Goal: Information Seeking & Learning: Learn about a topic

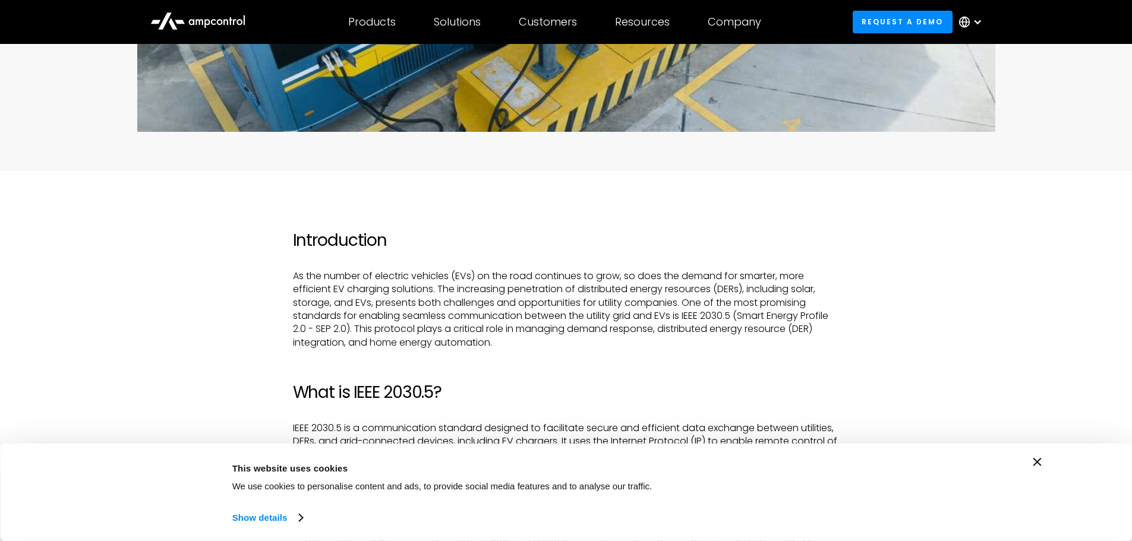
scroll to position [535, 0]
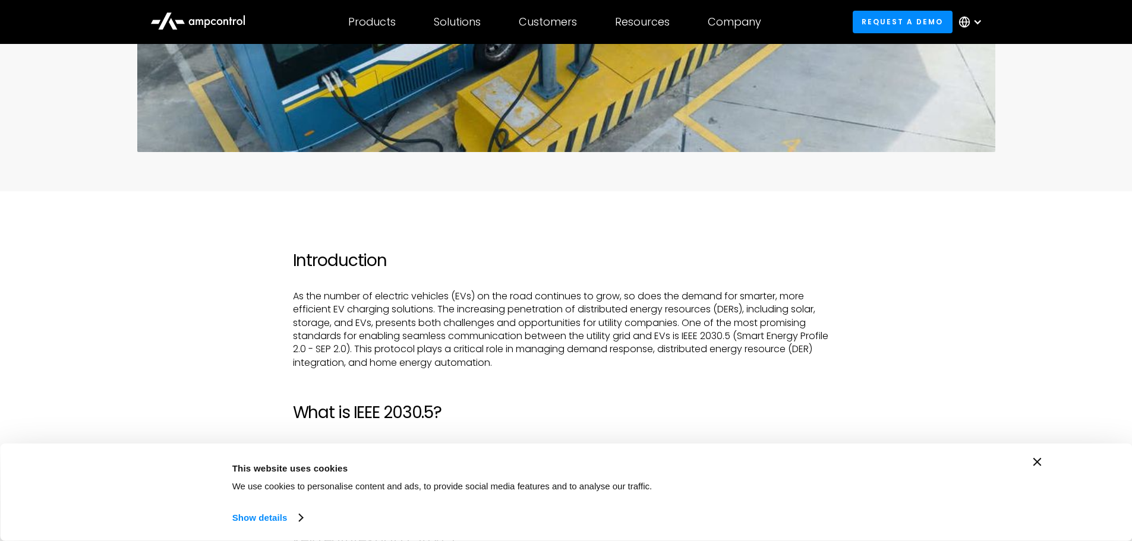
drag, startPoint x: 816, startPoint y: 249, endPoint x: 805, endPoint y: 292, distance: 43.9
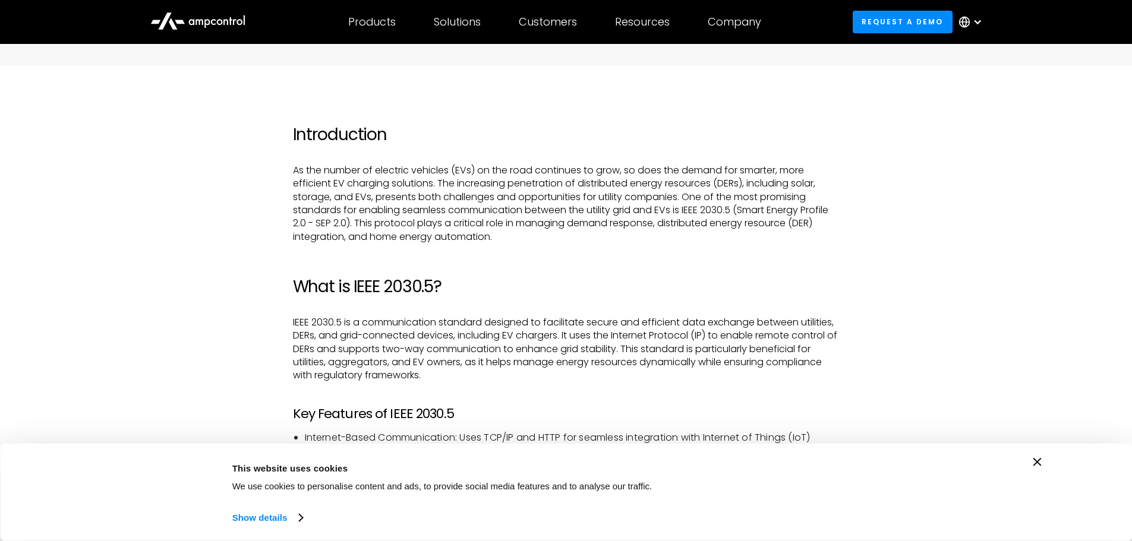
scroll to position [772, 0]
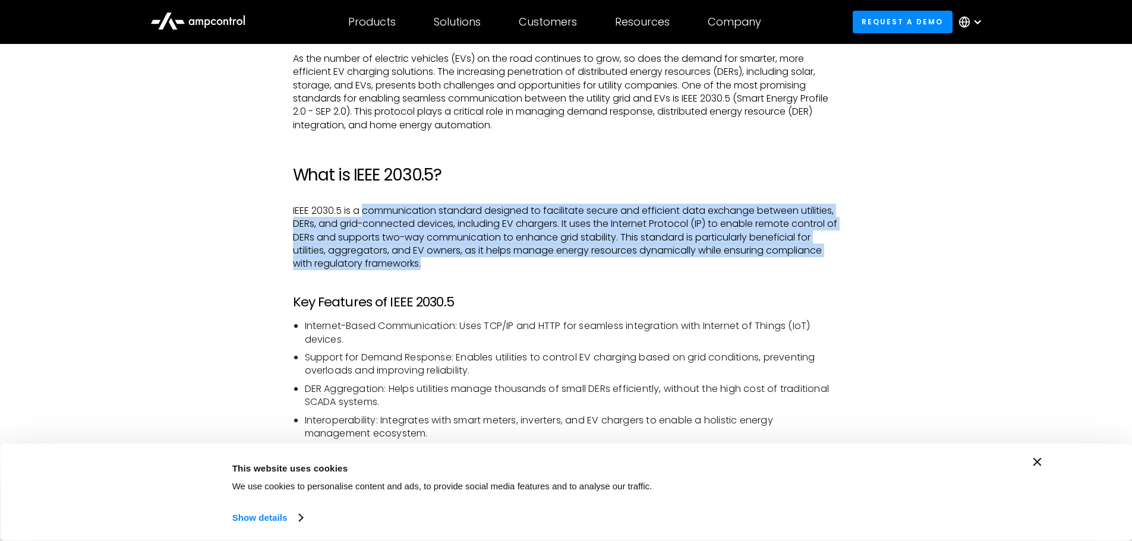
drag, startPoint x: 365, startPoint y: 208, endPoint x: 821, endPoint y: 263, distance: 458.8
click at [817, 264] on p "IEEE 2030.5 is a communication standard designed to facilitate secure and effic…" at bounding box center [566, 237] width 546 height 67
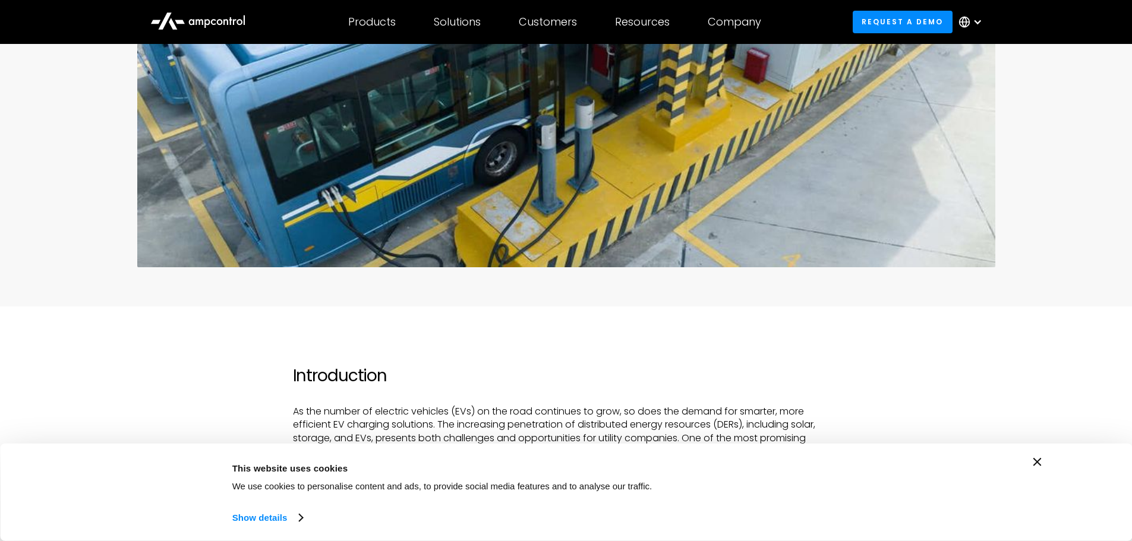
scroll to position [416, 0]
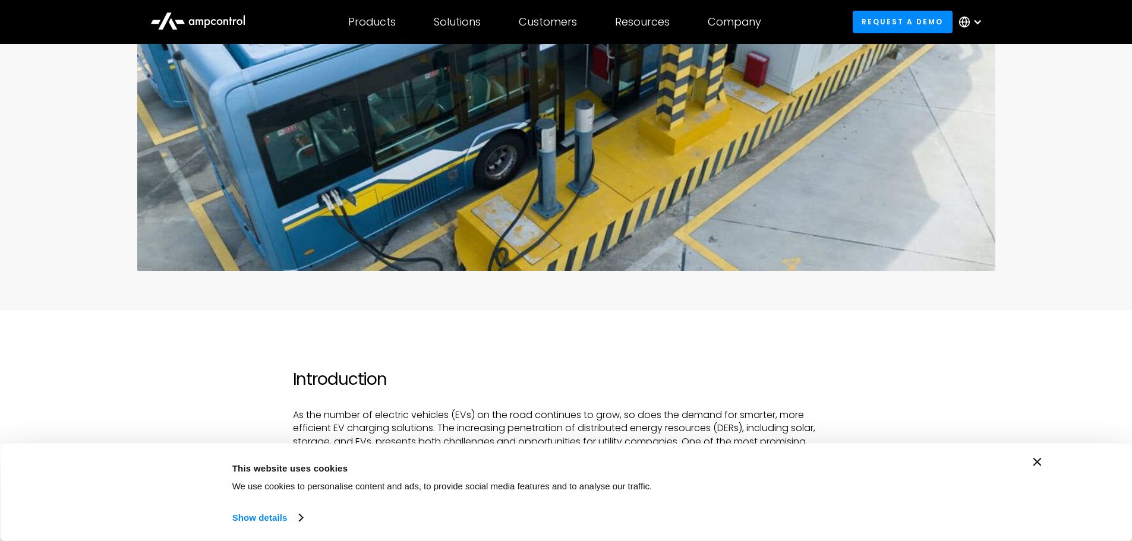
drag, startPoint x: 829, startPoint y: 416, endPoint x: 872, endPoint y: 392, distance: 48.9
click at [833, 417] on p "As the number of electric vehicles (EVs) on the road continues to grow, so does…" at bounding box center [566, 449] width 546 height 80
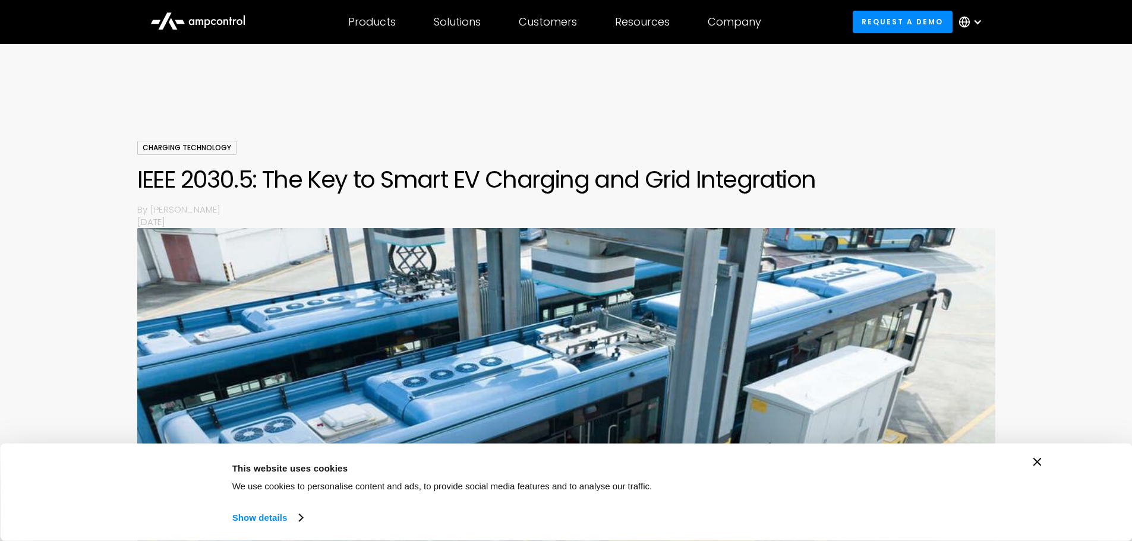
scroll to position [0, 0]
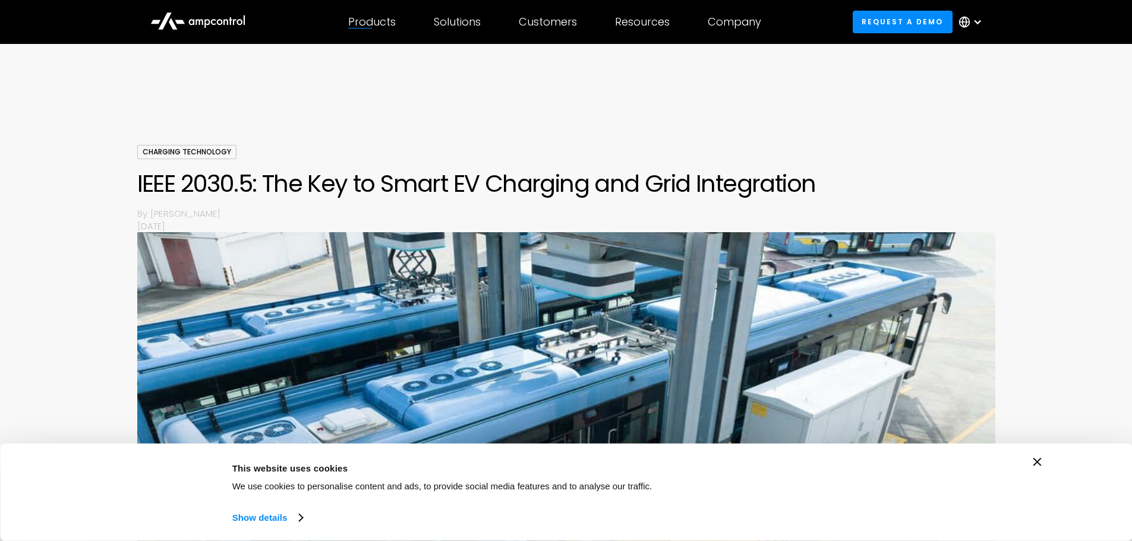
click at [982, 405] on img at bounding box center [566, 459] width 858 height 454
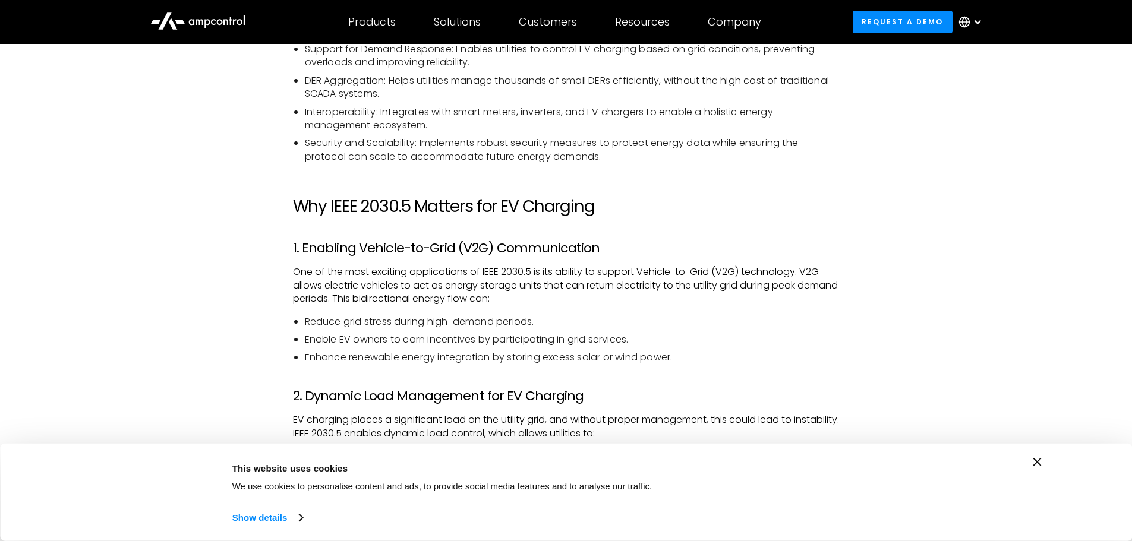
scroll to position [1129, 0]
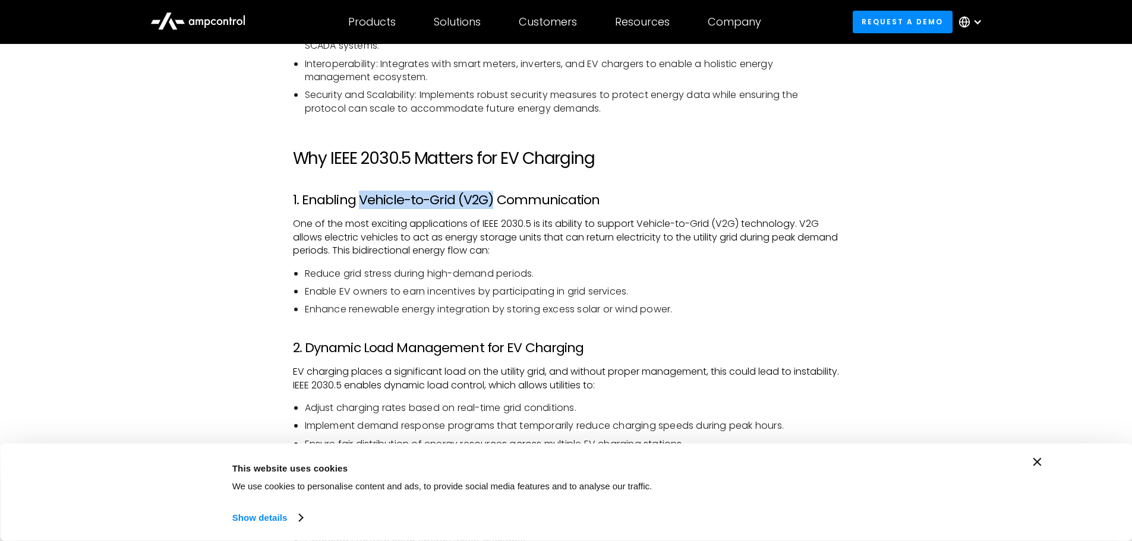
drag, startPoint x: 489, startPoint y: 197, endPoint x: 358, endPoint y: 198, distance: 131.9
click at [358, 198] on h3 "1. Enabling Vehicle-to-Grid (V2G) Communication" at bounding box center [566, 199] width 546 height 15
copy h3 "Vehicle-to-Grid (V2G)"
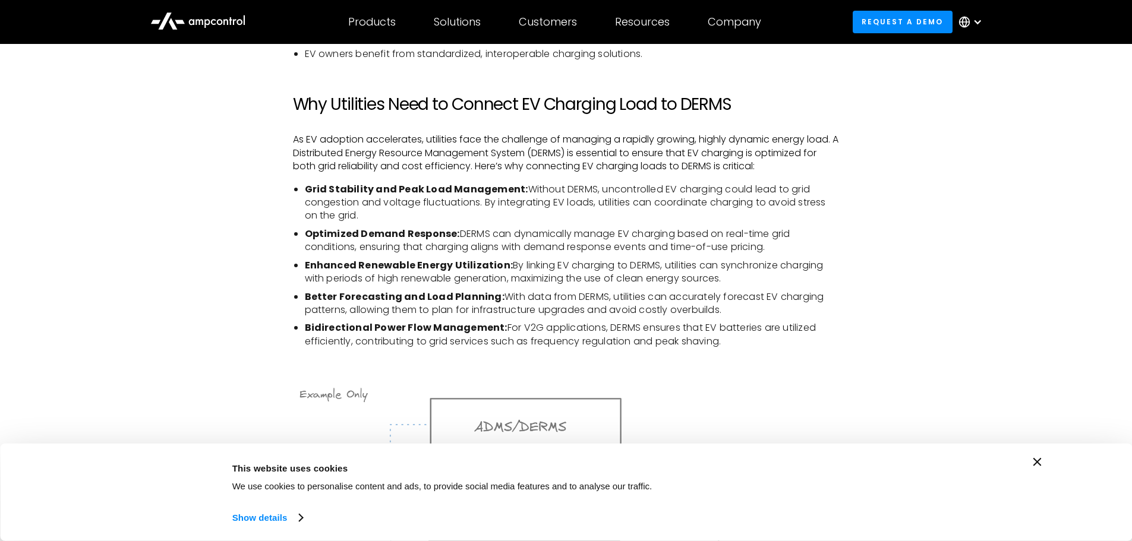
scroll to position [1841, 0]
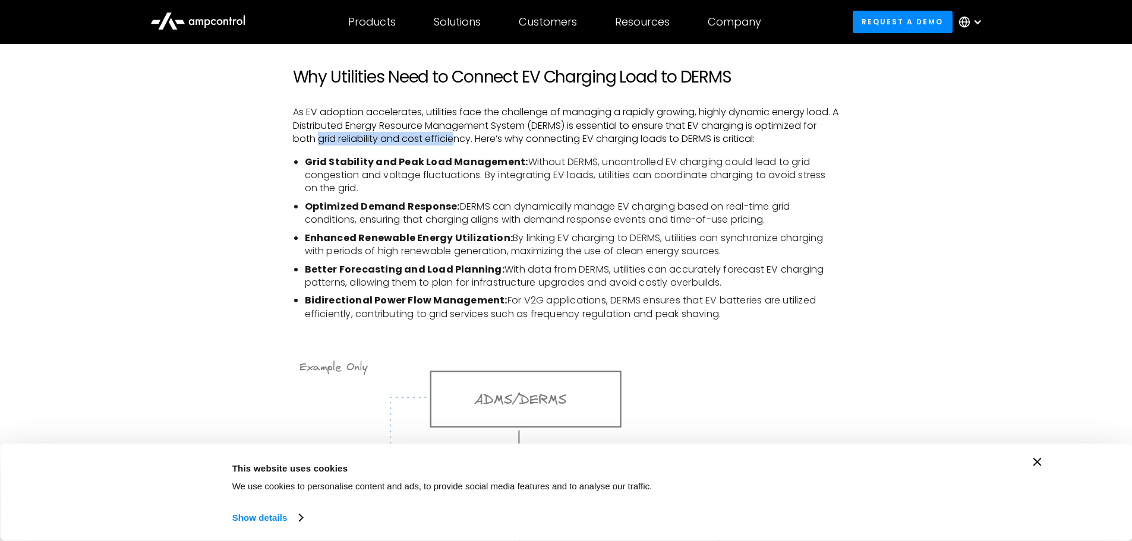
drag, startPoint x: 320, startPoint y: 135, endPoint x: 456, endPoint y: 141, distance: 136.1
click at [456, 141] on p "As EV adoption accelerates, utilities face the challenge of managing a rapidly …" at bounding box center [566, 126] width 546 height 40
click at [927, 207] on div "Introduction As the number of electric vehicles (EVs) on the road continues to …" at bounding box center [565, 75] width 855 height 2262
click at [867, 210] on div "Introduction As the number of electric vehicles (EVs) on the road continues to …" at bounding box center [565, 75] width 855 height 2262
click at [857, 225] on div "Introduction As the number of electric vehicles (EVs) on the road continues to …" at bounding box center [565, 75] width 855 height 2262
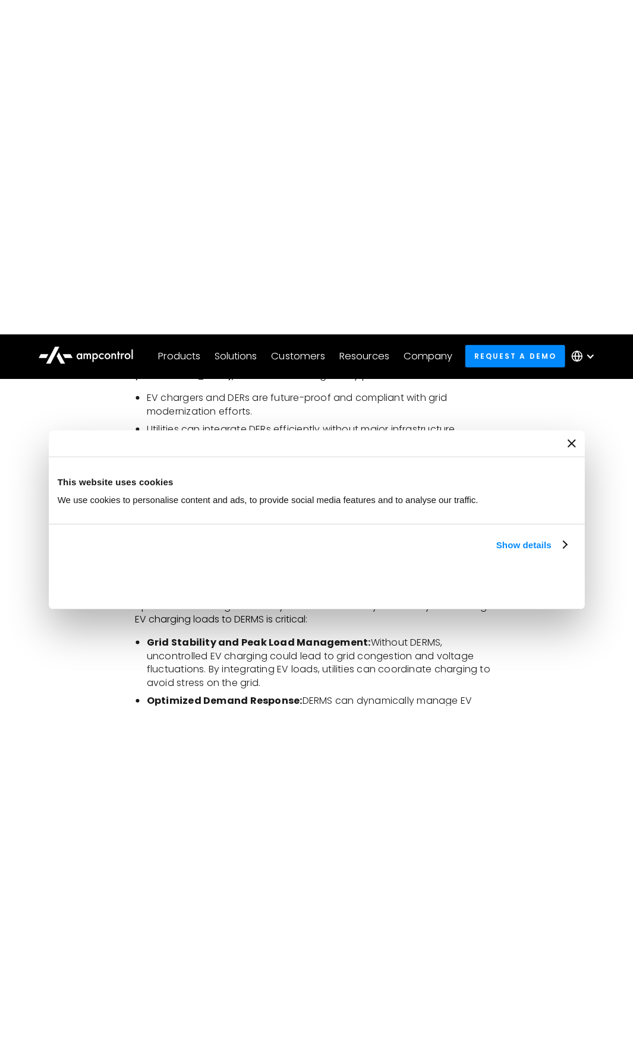
scroll to position [1759, 0]
